Goal: Task Accomplishment & Management: Use online tool/utility

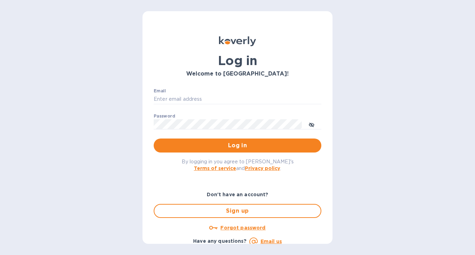
click at [9, 55] on div "Log in Welcome to [GEOGRAPHIC_DATA]! Email ​ Password ​ Log in By logging in yo…" at bounding box center [237, 127] width 475 height 255
type input "[EMAIL_ADDRESS][DOMAIN_NAME]"
click at [206, 142] on span "Log in" at bounding box center [237, 145] width 156 height 8
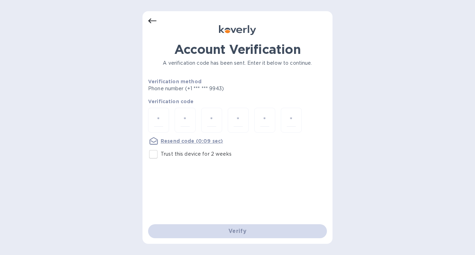
click at [152, 157] on input "Trust this device for 2 weeks" at bounding box center [153, 154] width 15 height 15
checkbox input "true"
click at [157, 117] on input "number" at bounding box center [158, 120] width 9 height 13
type input "3"
type input "2"
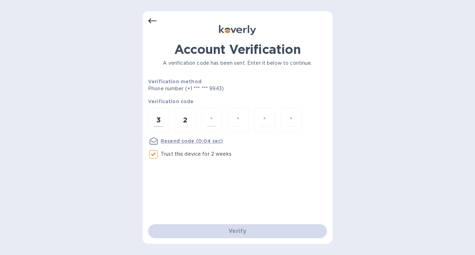
type input "5"
type input "9"
type input "0"
type input "4"
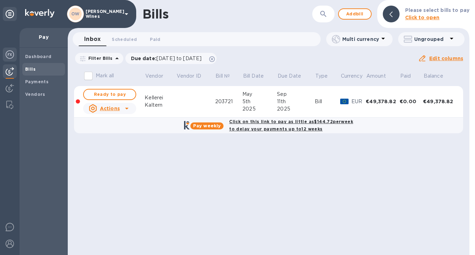
click at [10, 54] on img at bounding box center [10, 54] width 8 height 8
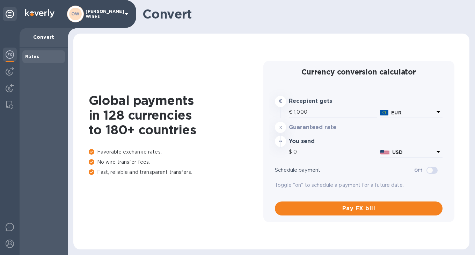
type input "1,172.2"
